Goal: Task Accomplishment & Management: Complete application form

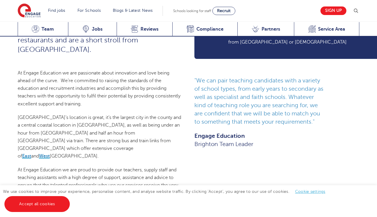
scroll to position [319, 0]
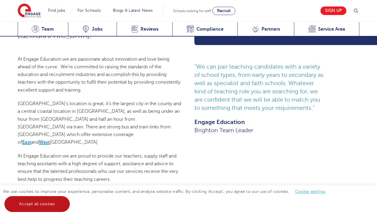
click at [25, 202] on link "Accept all cookies" at bounding box center [36, 204] width 65 height 16
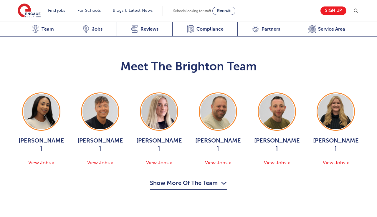
scroll to position [607, 0]
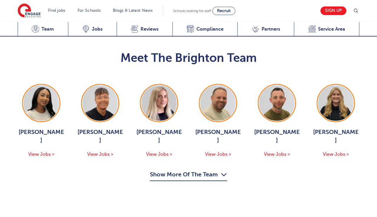
click at [223, 170] on icon "button" at bounding box center [224, 174] width 6 height 9
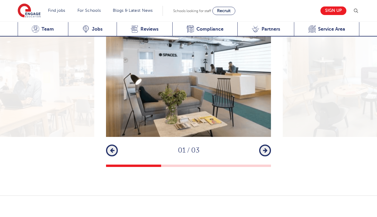
scroll to position [881, 0]
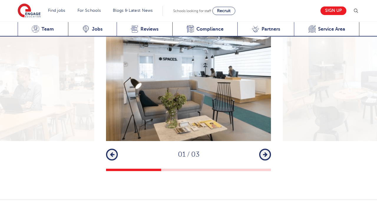
click at [267, 152] on icon "button" at bounding box center [265, 154] width 4 height 5
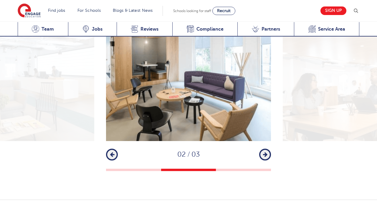
click at [267, 152] on icon "button" at bounding box center [265, 154] width 4 height 5
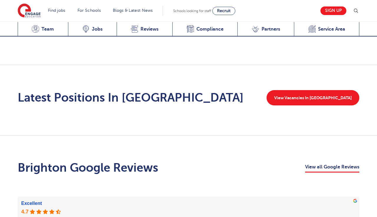
scroll to position [1012, 0]
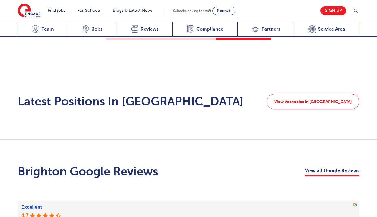
click at [320, 94] on link "View Vacancies In Brighton" at bounding box center [313, 101] width 93 height 15
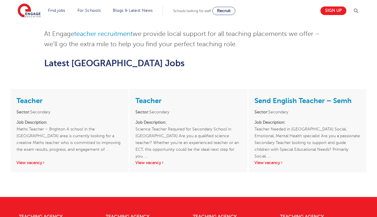
scroll to position [462, 0]
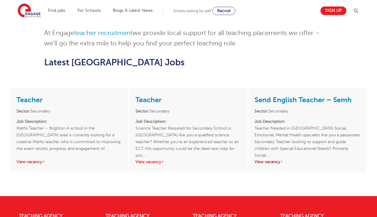
click at [283, 160] on link "View vacancy" at bounding box center [268, 162] width 29 height 4
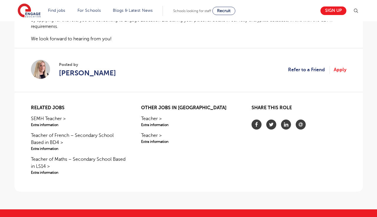
scroll to position [447, 0]
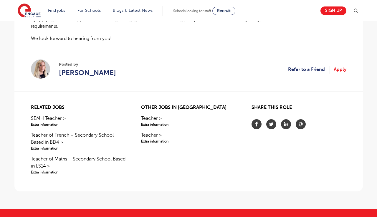
click at [47, 149] on link "Teacher of French – Secondary School Based in BD4 > Extra information" at bounding box center [78, 141] width 95 height 19
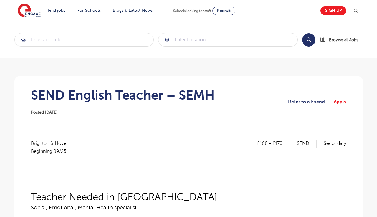
scroll to position [0, 0]
click at [116, 40] on input "search" at bounding box center [84, 39] width 139 height 13
type input "ELT Teacher"
click at [202, 38] on input "search" at bounding box center [227, 39] width 139 height 13
type input "L"
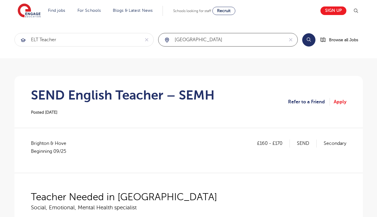
type input "[GEOGRAPHIC_DATA]"
click at [307, 39] on button "Search" at bounding box center [308, 39] width 13 height 13
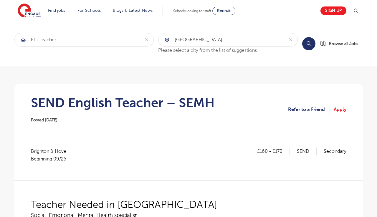
click at [311, 43] on button "Search" at bounding box center [308, 43] width 13 height 13
click at [309, 44] on button "Search" at bounding box center [308, 43] width 13 height 13
click at [307, 44] on button "Search" at bounding box center [308, 43] width 13 height 13
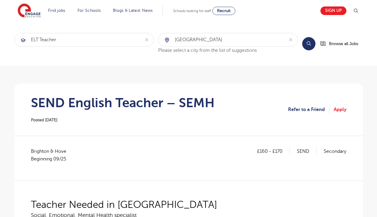
click at [307, 44] on button "Search" at bounding box center [308, 43] width 13 height 13
click at [309, 43] on button "Search" at bounding box center [308, 43] width 13 height 13
click at [308, 44] on button "Search" at bounding box center [308, 43] width 13 height 13
click at [310, 42] on button "Search" at bounding box center [308, 43] width 13 height 13
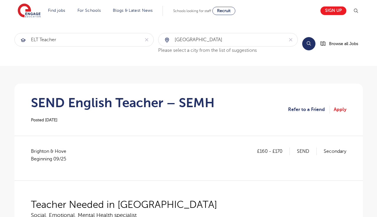
click at [308, 42] on button "Search" at bounding box center [308, 43] width 13 height 13
click at [309, 43] on button "Search" at bounding box center [308, 43] width 13 height 13
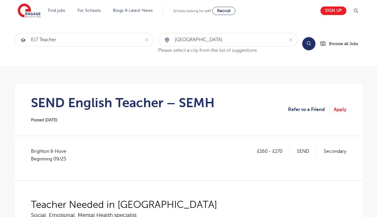
click at [309, 43] on button "Search" at bounding box center [308, 43] width 13 height 13
click at [279, 42] on input "[GEOGRAPHIC_DATA]" at bounding box center [220, 39] width 125 height 13
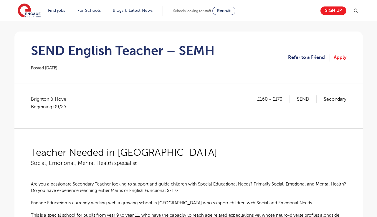
scroll to position [52, 0]
click at [133, 51] on h1 "SEND English Teacher – SEMH" at bounding box center [123, 50] width 184 height 15
click at [57, 68] on span "Posted 02/09/25" at bounding box center [44, 67] width 27 height 4
click at [340, 57] on link "Apply" at bounding box center [340, 57] width 13 height 8
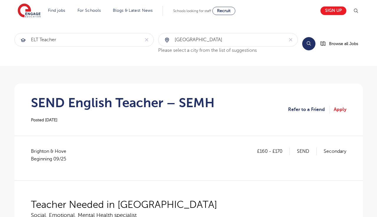
scroll to position [0, 0]
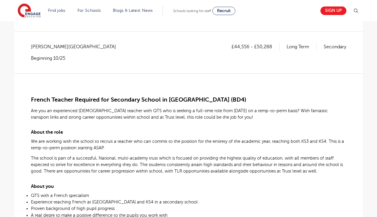
scroll to position [98, 0]
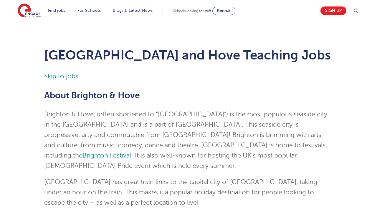
click at [357, 11] on img at bounding box center [355, 10] width 7 height 7
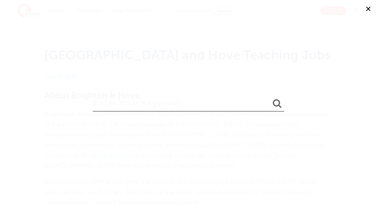
click at [188, 101] on input "search" at bounding box center [188, 101] width 191 height 19
type input "English Teacher"
click at [278, 103] on icon "submit" at bounding box center [277, 103] width 9 height 9
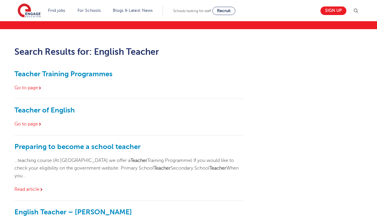
scroll to position [35, 0]
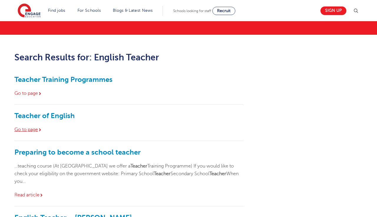
click at [35, 129] on link "Go to page" at bounding box center [28, 129] width 28 height 5
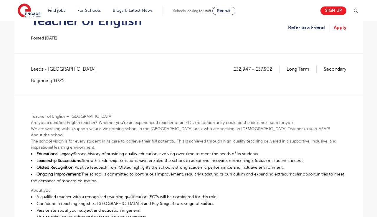
scroll to position [70, 0]
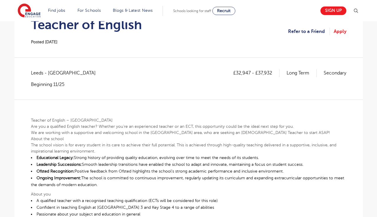
click at [188, 125] on p "Are you a qualified English teacher? Whether you’re an experienced teacher or a…" at bounding box center [188, 126] width 315 height 6
copy p "ECT"
